Goal: Check status: Check status

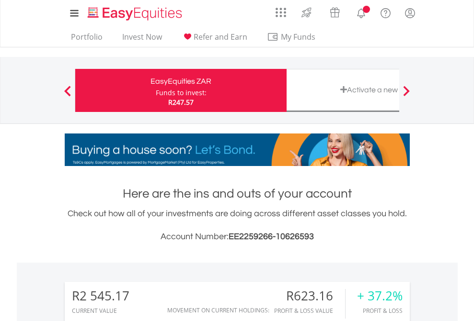
scroll to position [92, 150]
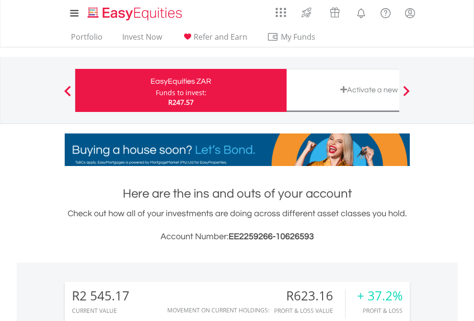
click at [156, 91] on div "Funds to invest:" at bounding box center [181, 93] width 51 height 10
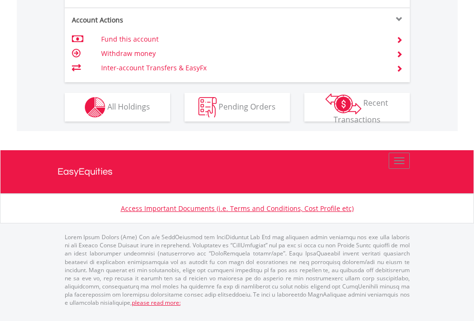
scroll to position [938, 0]
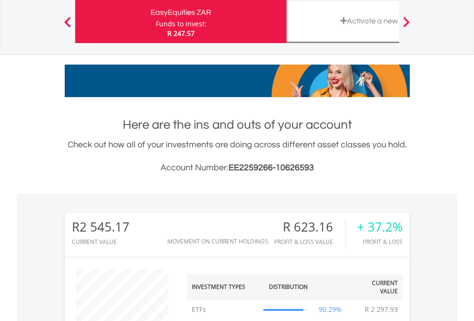
click at [156, 22] on div "Funds to invest:" at bounding box center [181, 24] width 51 height 10
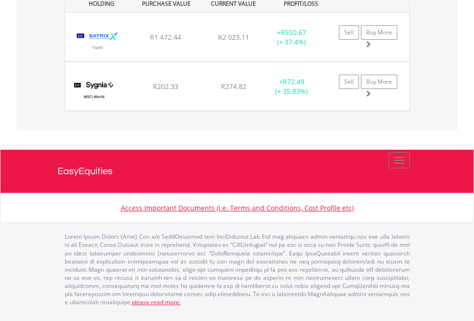
scroll to position [92, 150]
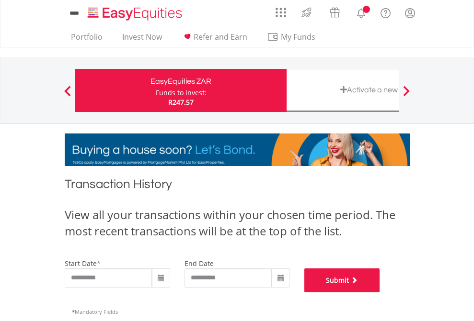
click at [380, 293] on button "Submit" at bounding box center [342, 281] width 76 height 24
